Goal: Complete application form: Complete application form

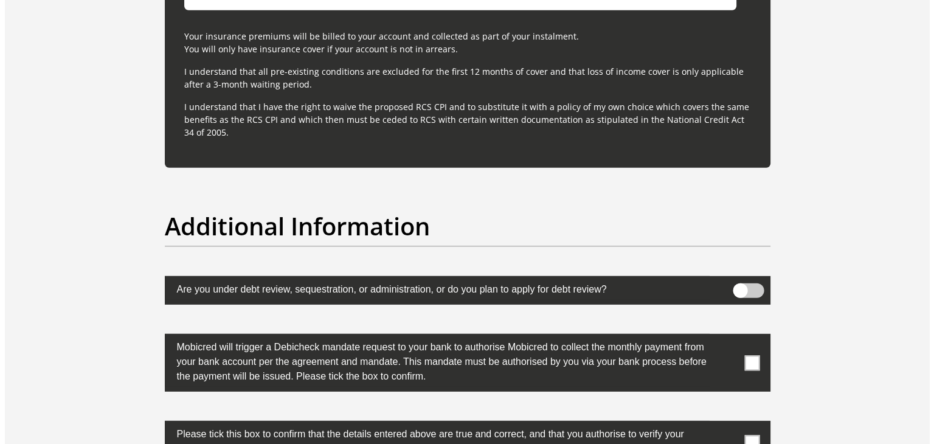
scroll to position [3614, 0]
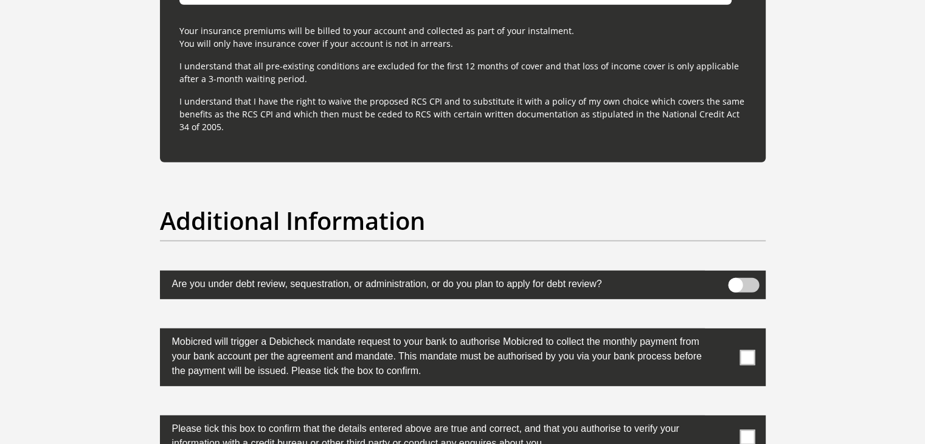
click at [748, 283] on span at bounding box center [743, 285] width 31 height 15
click at [736, 281] on input "checkbox" at bounding box center [736, 281] width 0 height 0
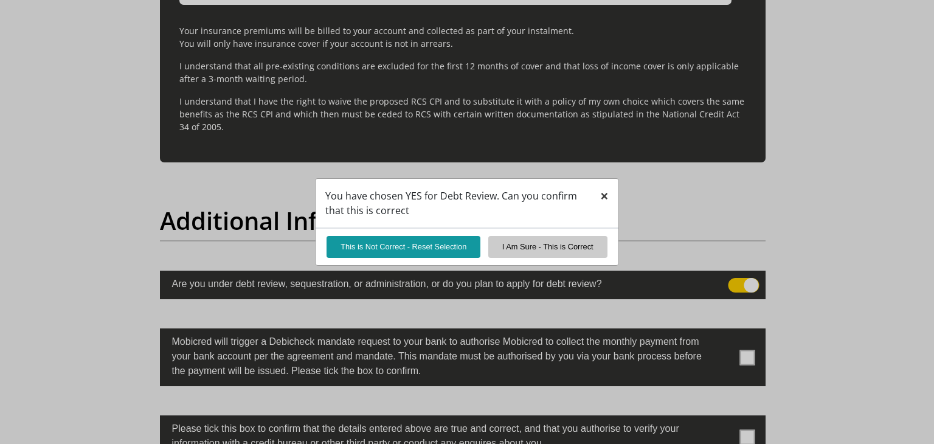
click at [609, 198] on button "×" at bounding box center [605, 196] width 28 height 35
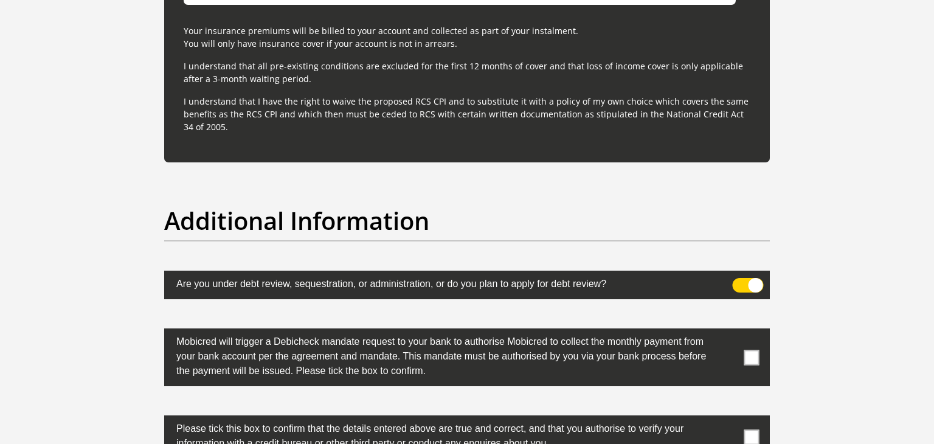
click at [746, 287] on span at bounding box center [748, 285] width 31 height 15
click at [740, 281] on input "checkbox" at bounding box center [740, 281] width 0 height 0
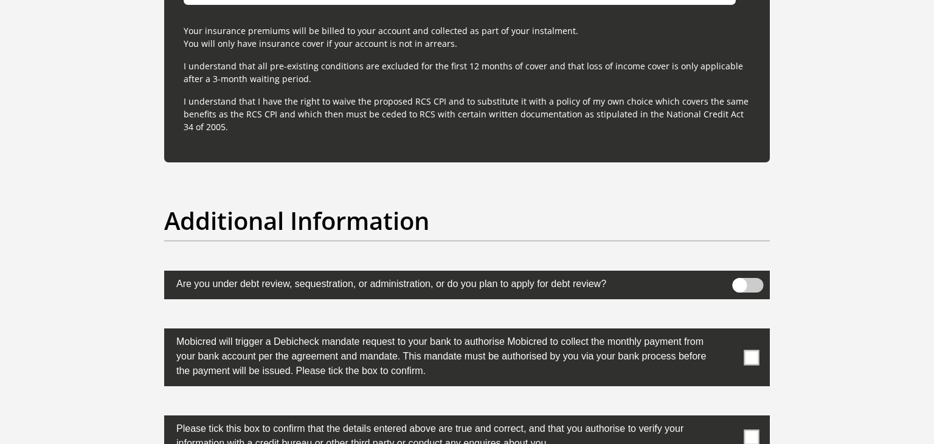
drag, startPoint x: 930, startPoint y: 430, endPoint x: 743, endPoint y: 430, distance: 186.2
click at [749, 430] on span at bounding box center [752, 437] width 15 height 15
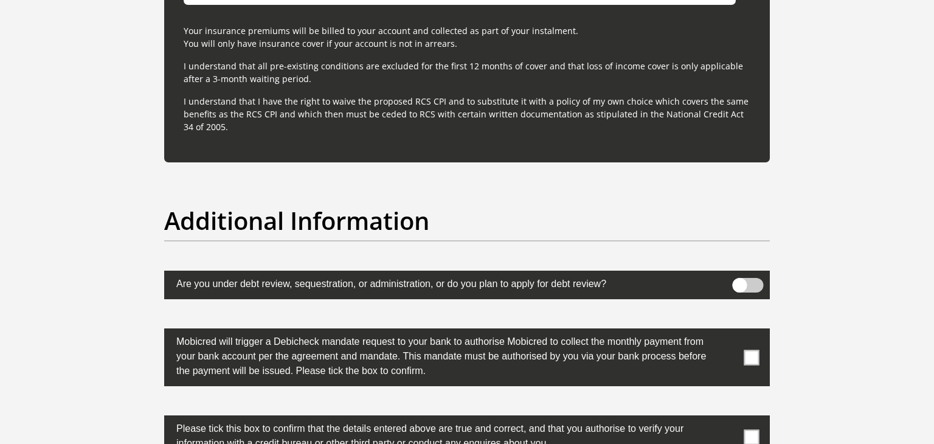
click at [728, 419] on input "checkbox" at bounding box center [728, 419] width 0 height 0
click at [749, 430] on span at bounding box center [752, 437] width 15 height 15
click at [728, 419] on input "checkbox" at bounding box center [728, 419] width 0 height 0
